Goal: Transaction & Acquisition: Book appointment/travel/reservation

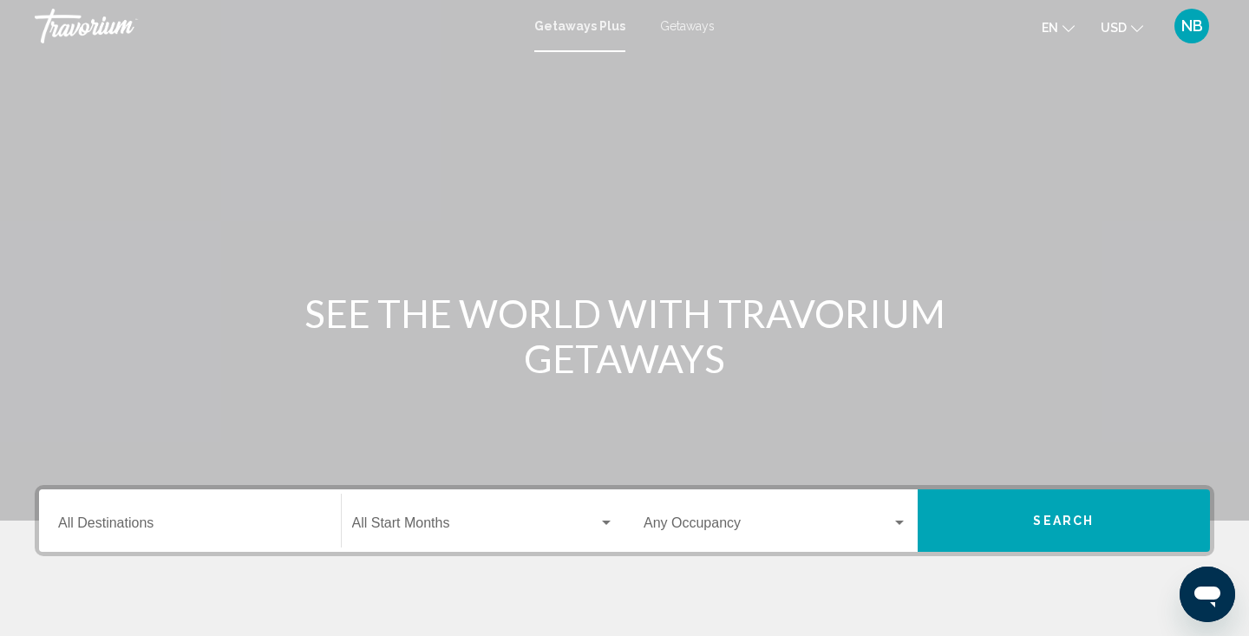
click at [678, 25] on span "Getaways" at bounding box center [687, 26] width 55 height 14
click at [180, 519] on input "Destination All Destinations" at bounding box center [190, 527] width 264 height 16
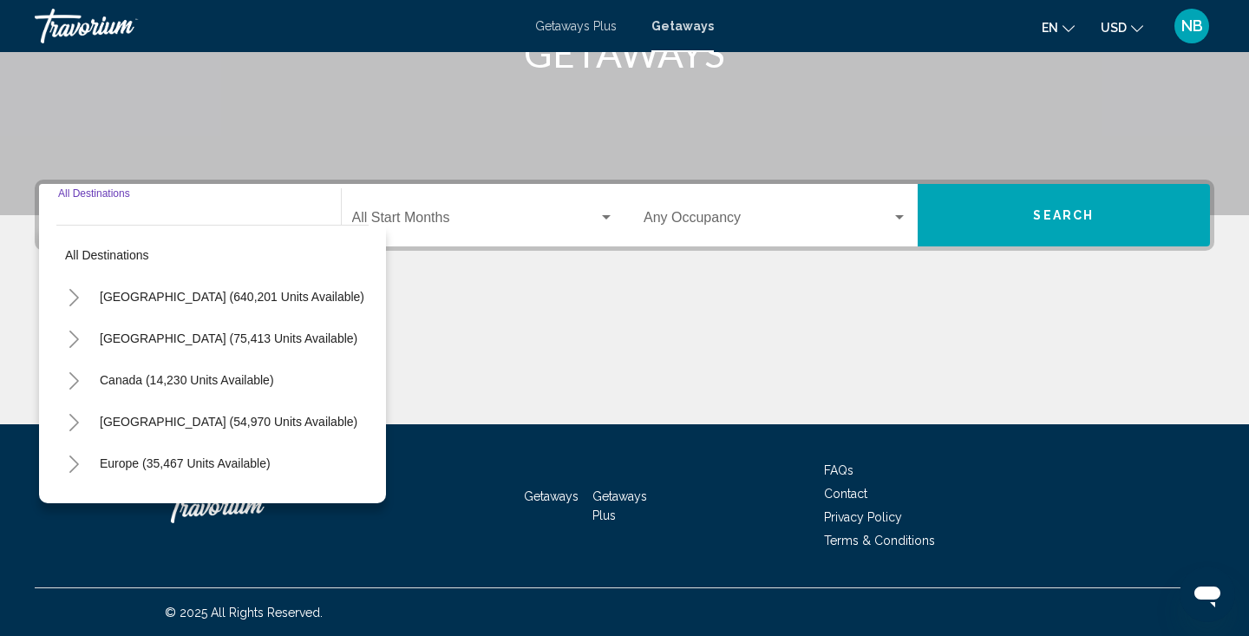
scroll to position [306, 0]
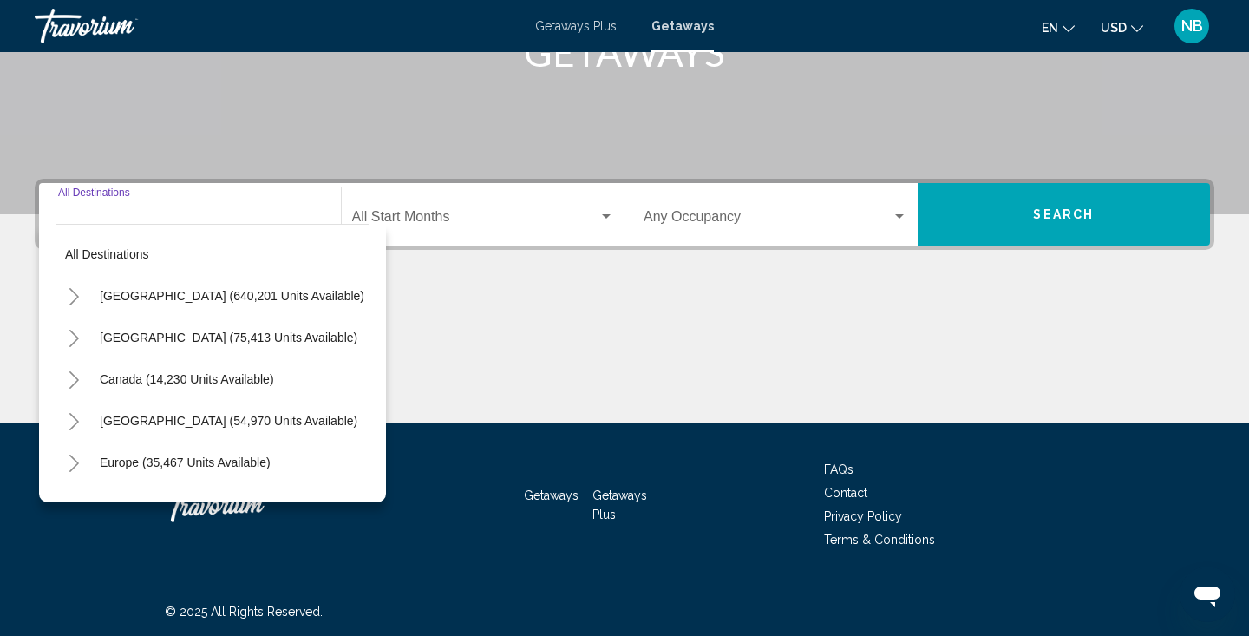
click at [75, 295] on icon "Toggle United States (640,201 units available)" at bounding box center [74, 296] width 13 height 17
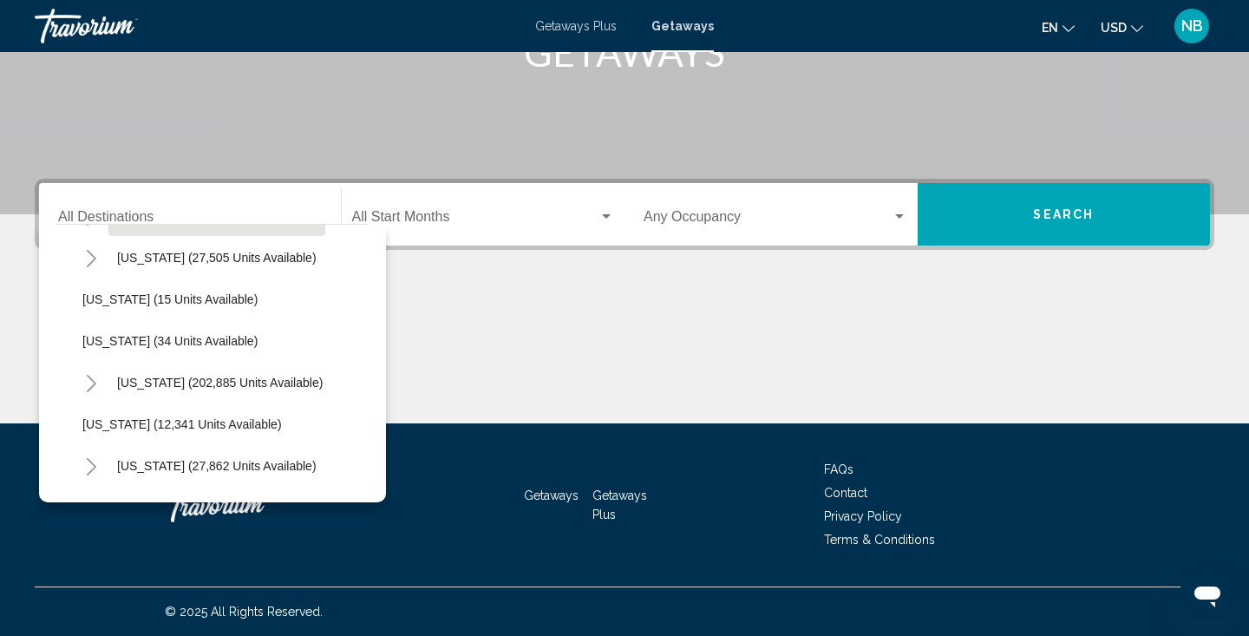
scroll to position [206, 0]
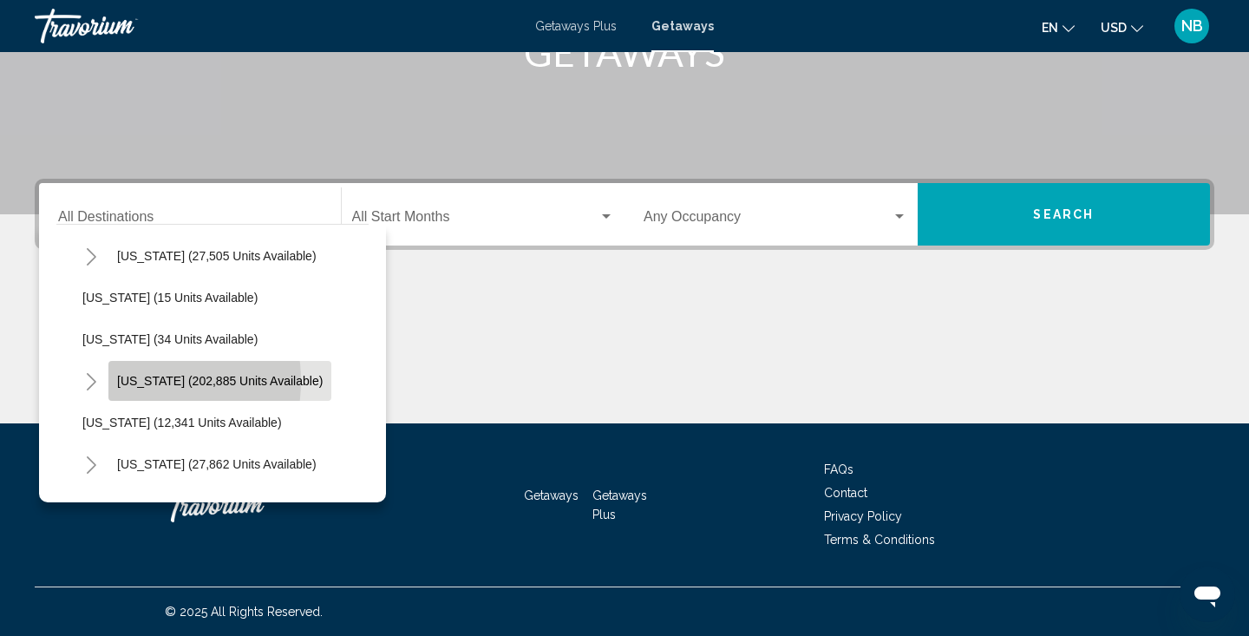
click at [128, 381] on span "[US_STATE] (202,885 units available)" at bounding box center [220, 381] width 206 height 14
type input "**********"
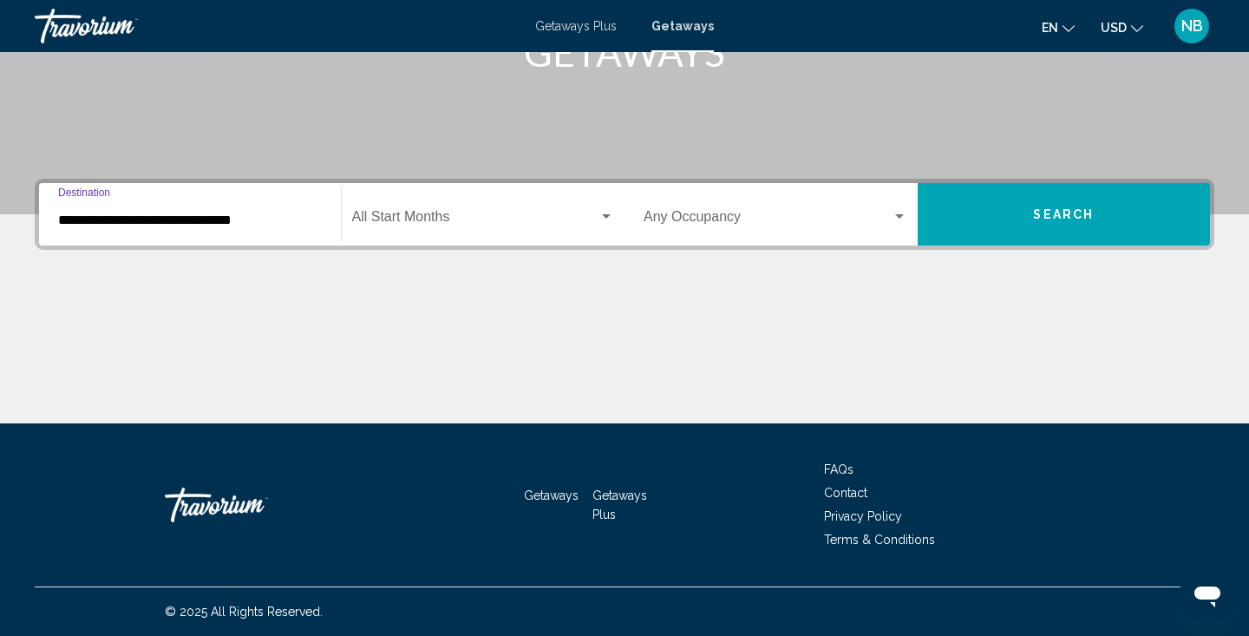
click at [484, 218] on span "Search widget" at bounding box center [475, 220] width 247 height 16
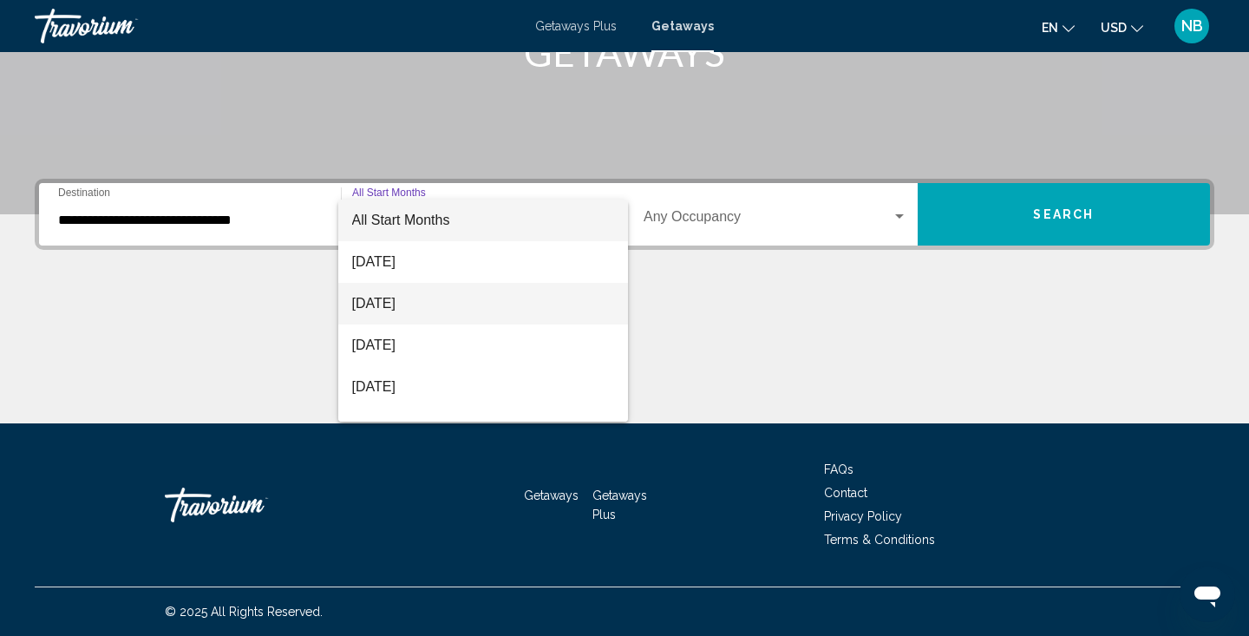
click at [444, 292] on span "[DATE]" at bounding box center [483, 304] width 263 height 42
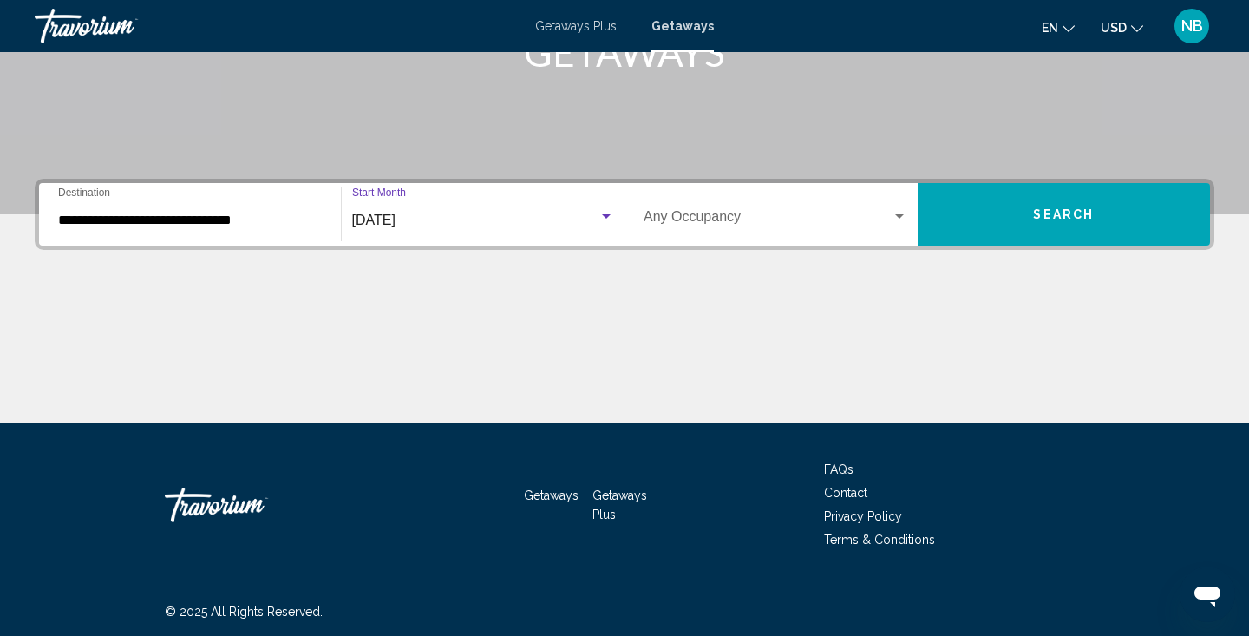
click at [739, 218] on span "Search widget" at bounding box center [767, 220] width 248 height 16
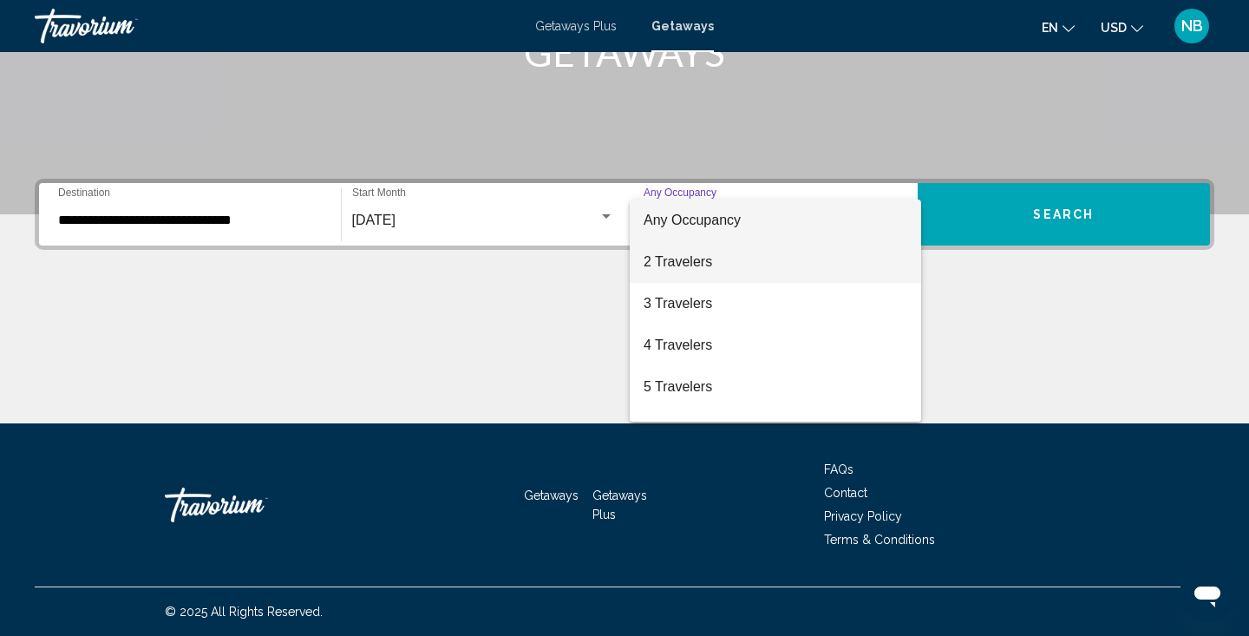
click at [713, 259] on span "2 Travelers" at bounding box center [775, 262] width 264 height 42
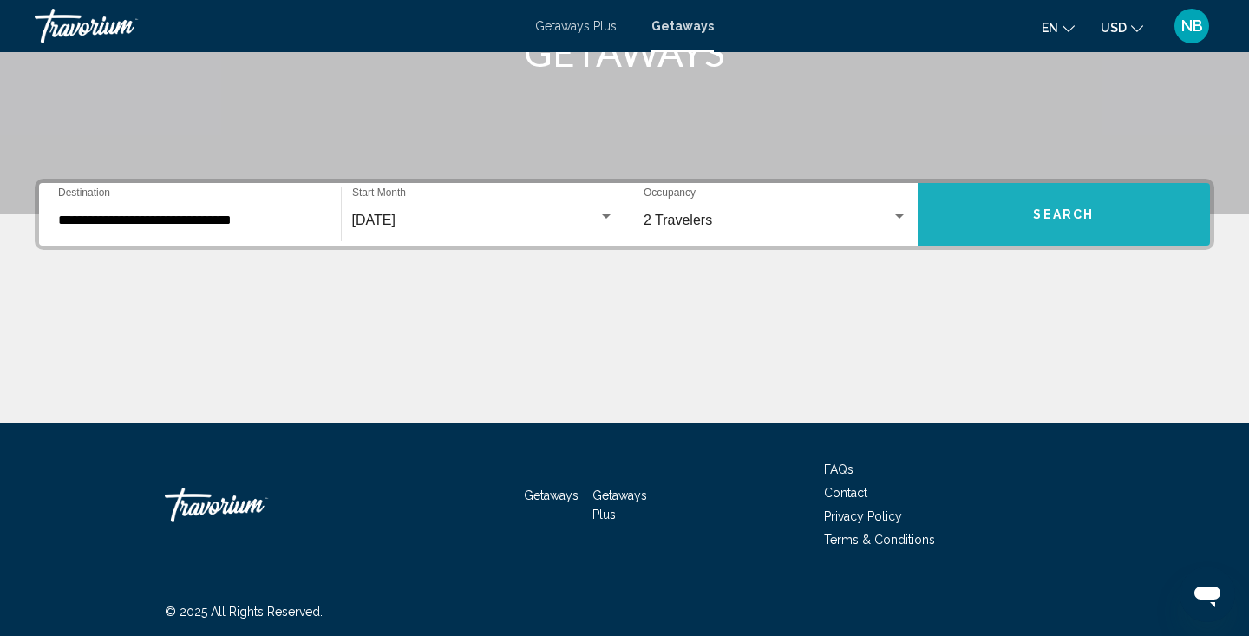
click at [1042, 212] on span "Search" at bounding box center [1063, 215] width 61 height 14
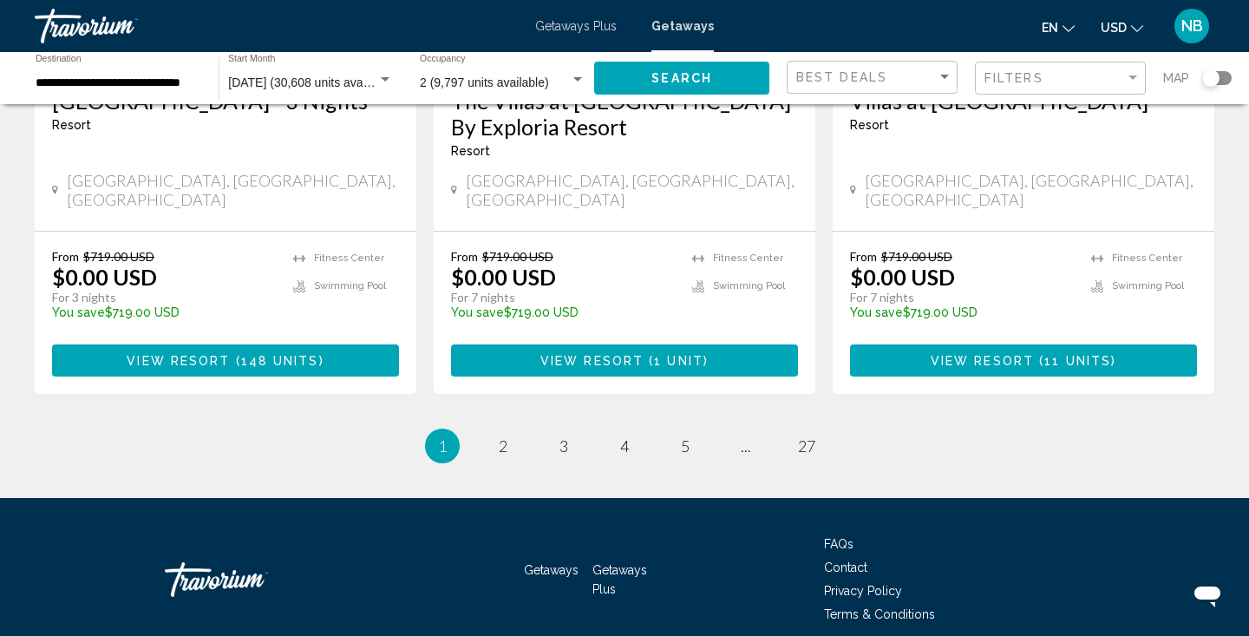
scroll to position [2271, 0]
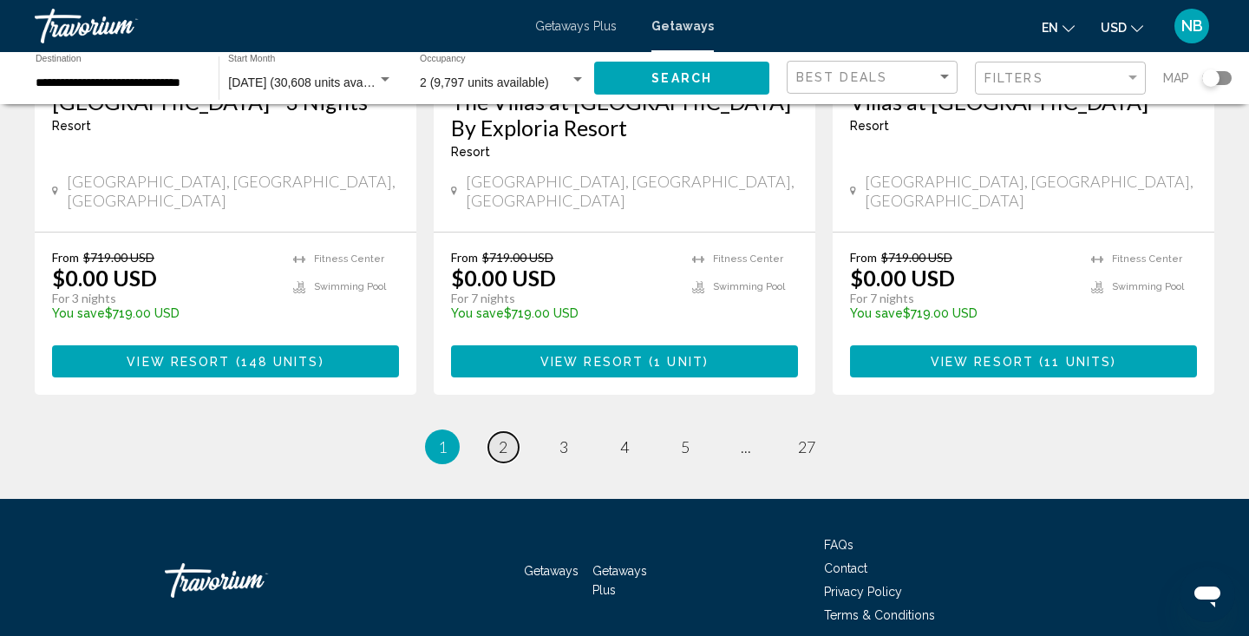
click at [506, 437] on span "2" at bounding box center [503, 446] width 9 height 19
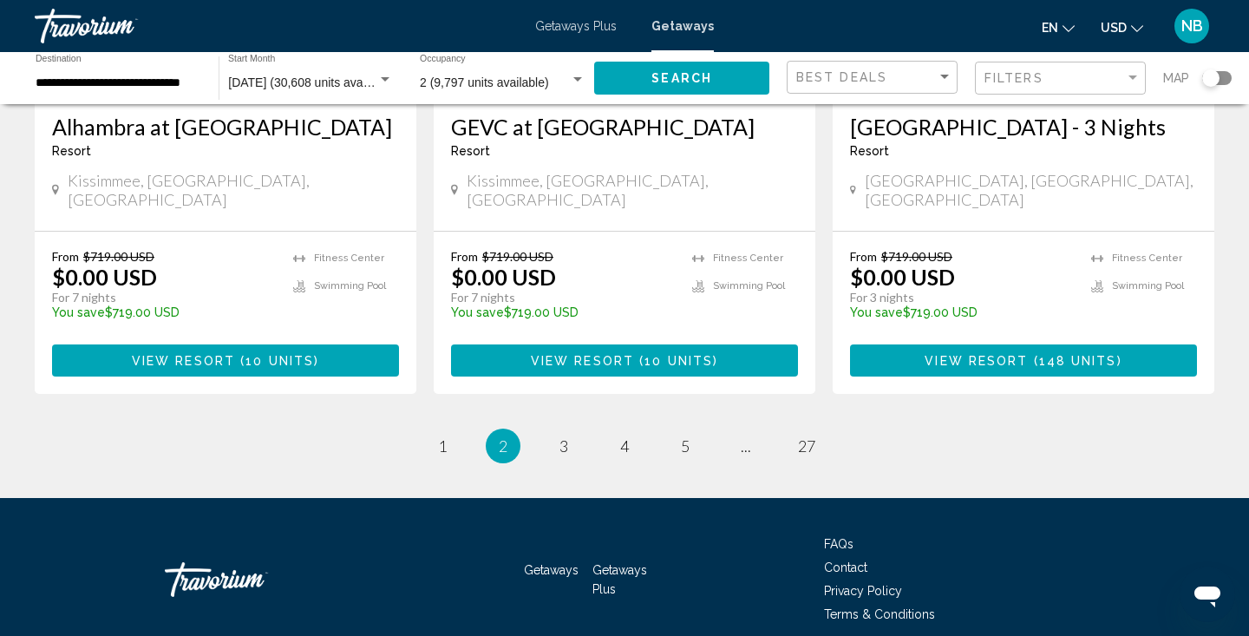
scroll to position [2322, 0]
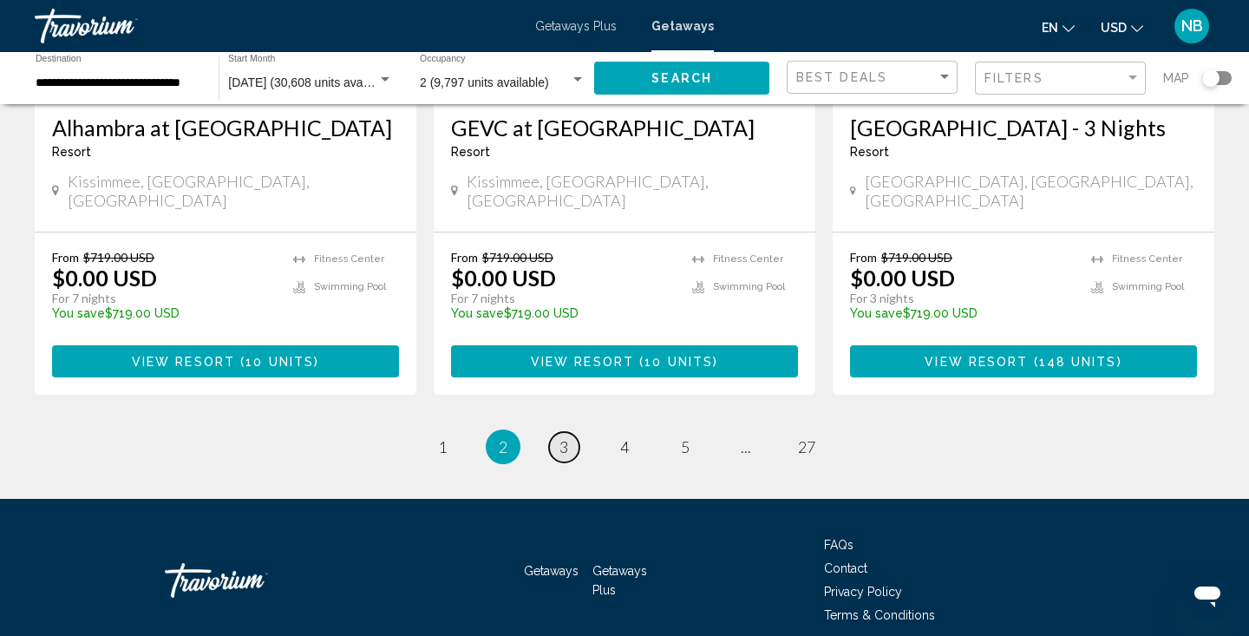
click at [564, 437] on span "3" at bounding box center [563, 446] width 9 height 19
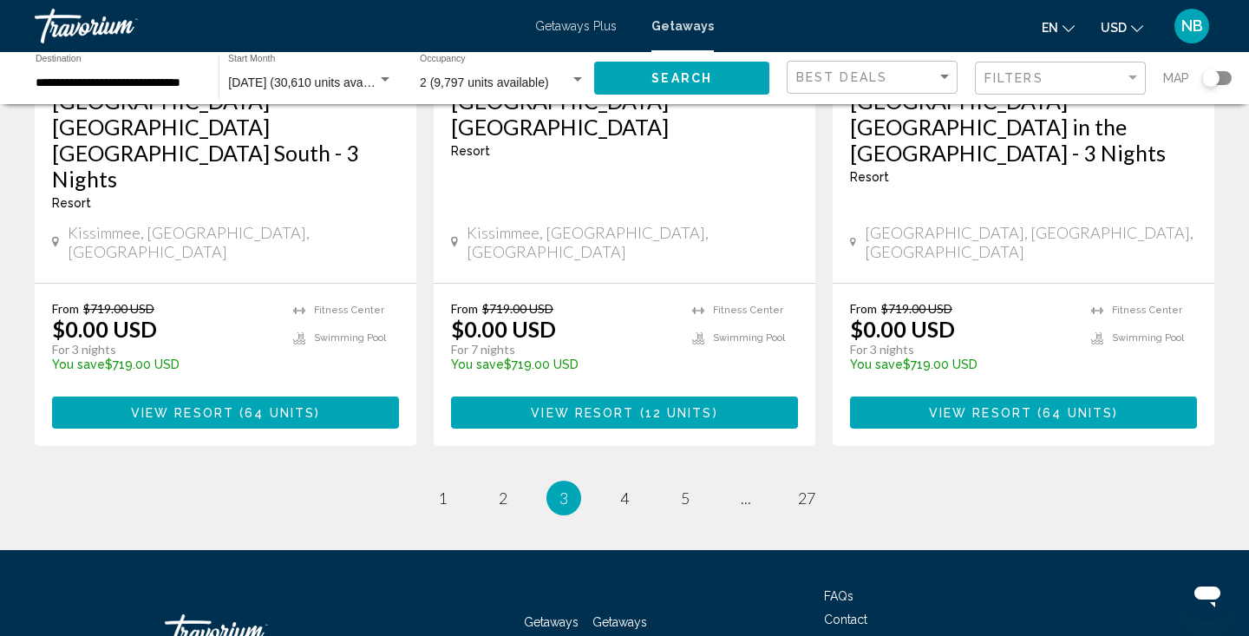
scroll to position [2322, 0]
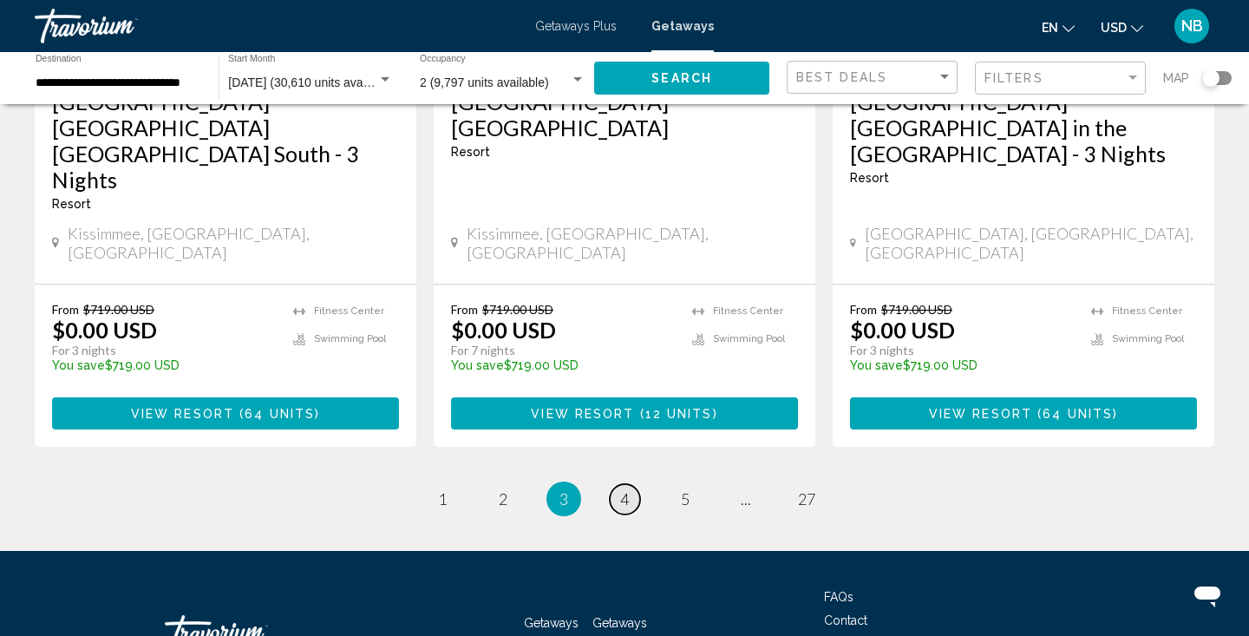
click at [623, 489] on span "4" at bounding box center [624, 498] width 9 height 19
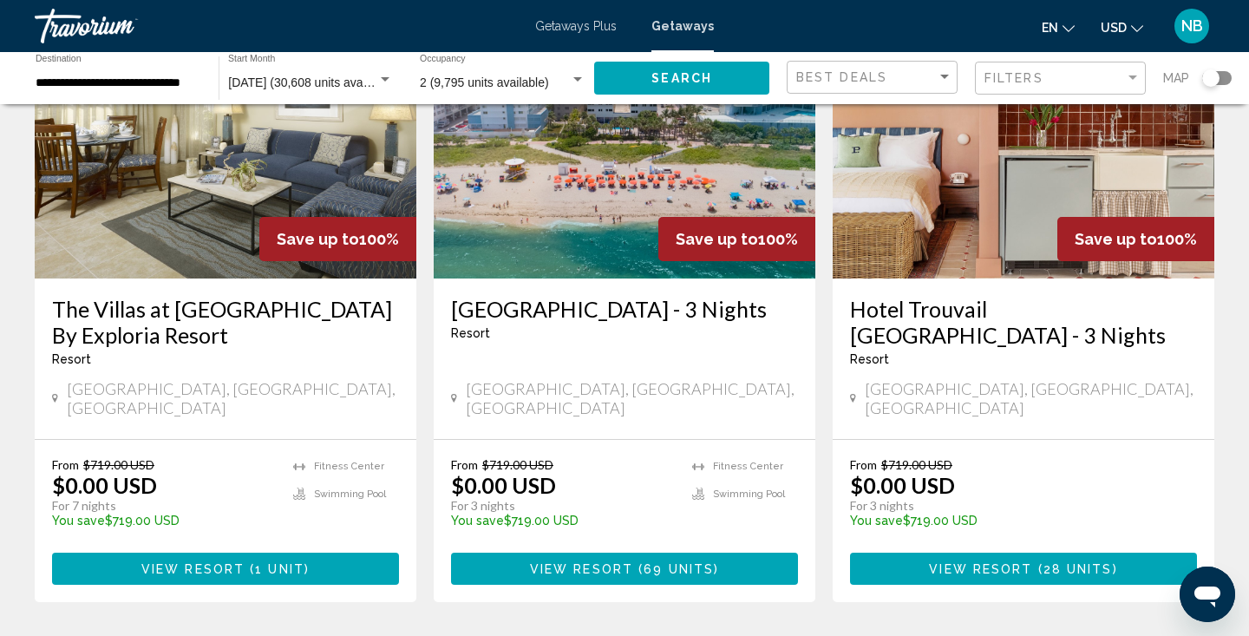
scroll to position [182, 0]
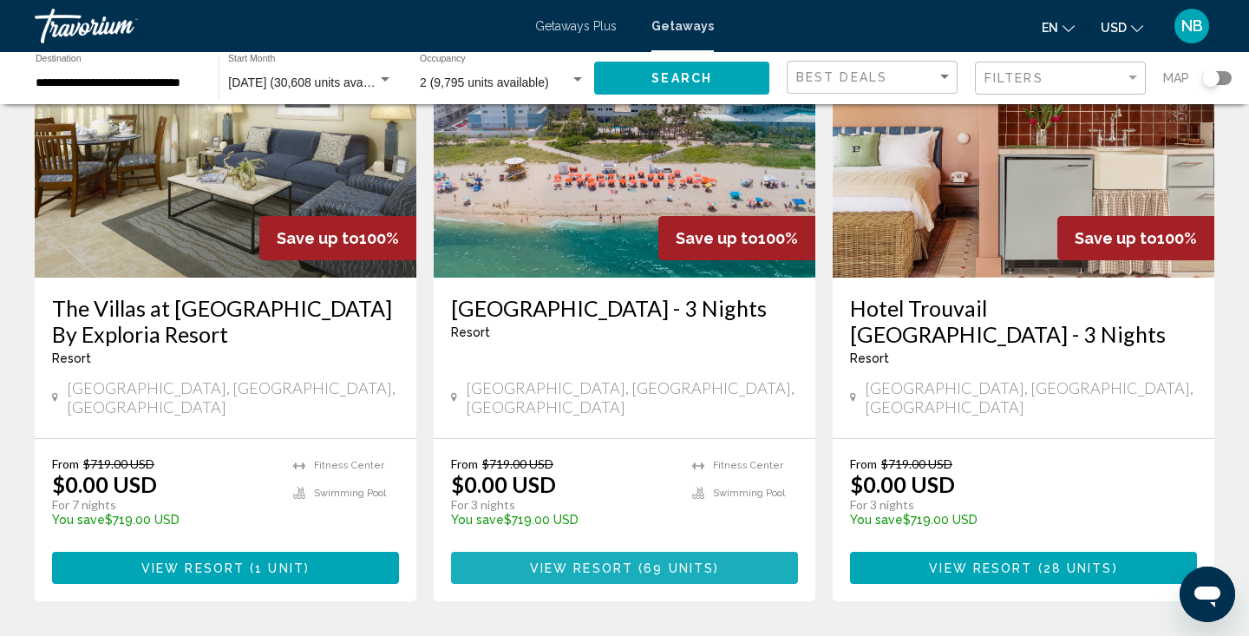
click at [616, 561] on span "View Resort" at bounding box center [581, 568] width 103 height 14
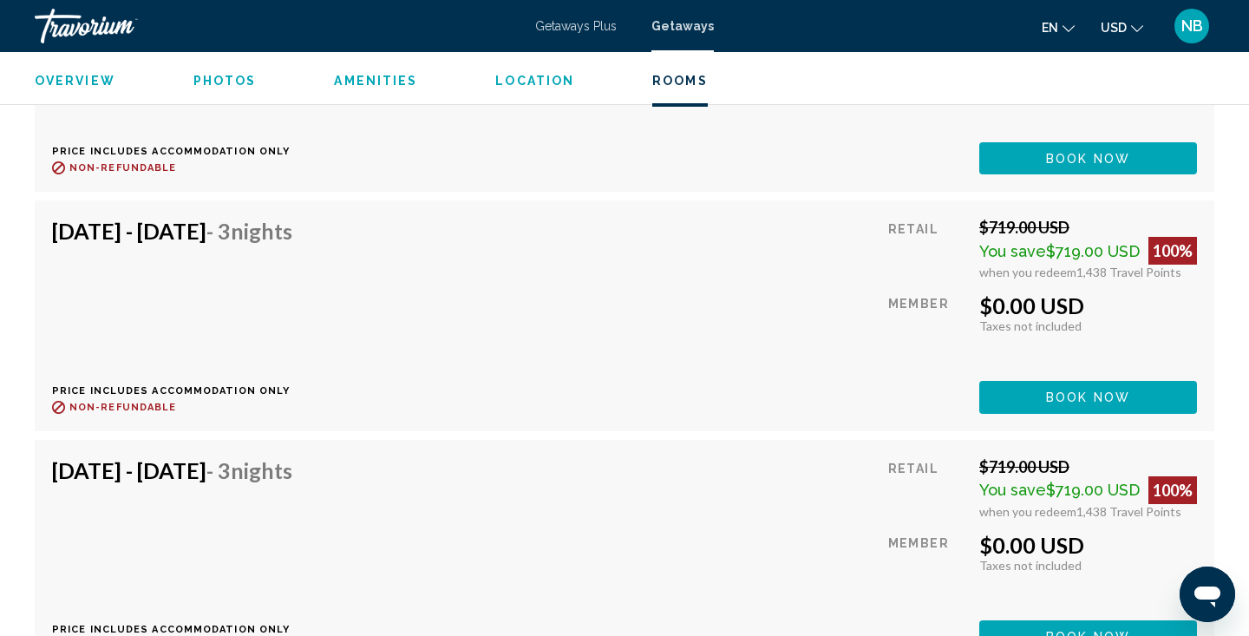
scroll to position [3269, 0]
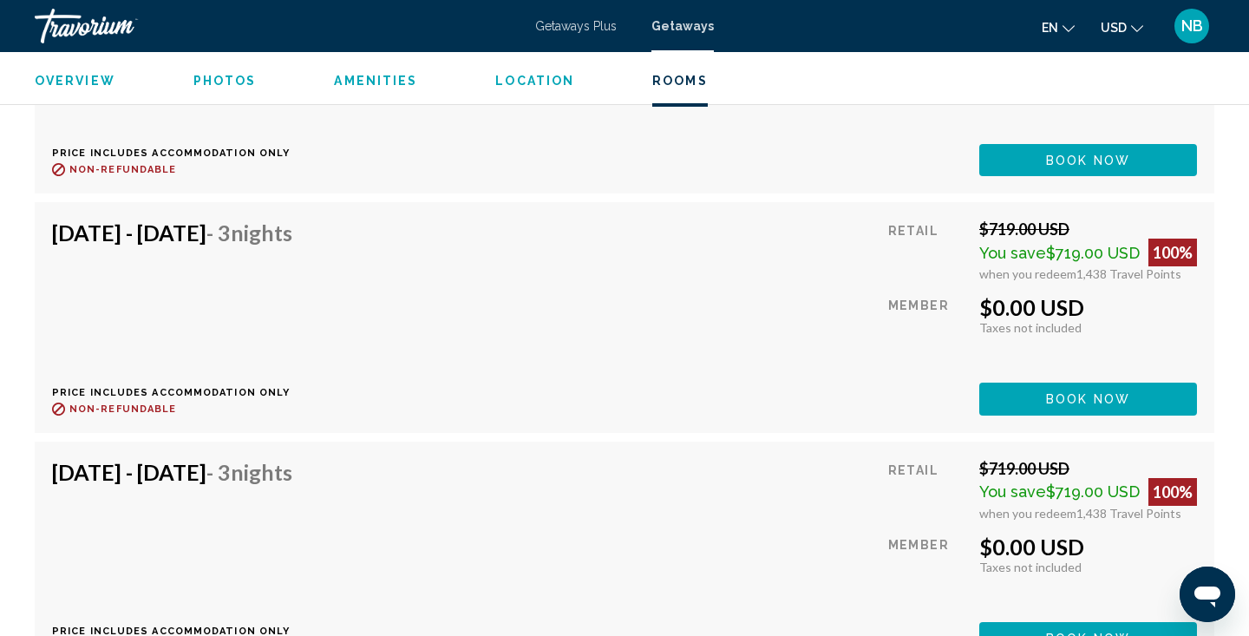
click at [1051, 166] on span "Book now" at bounding box center [1088, 160] width 84 height 14
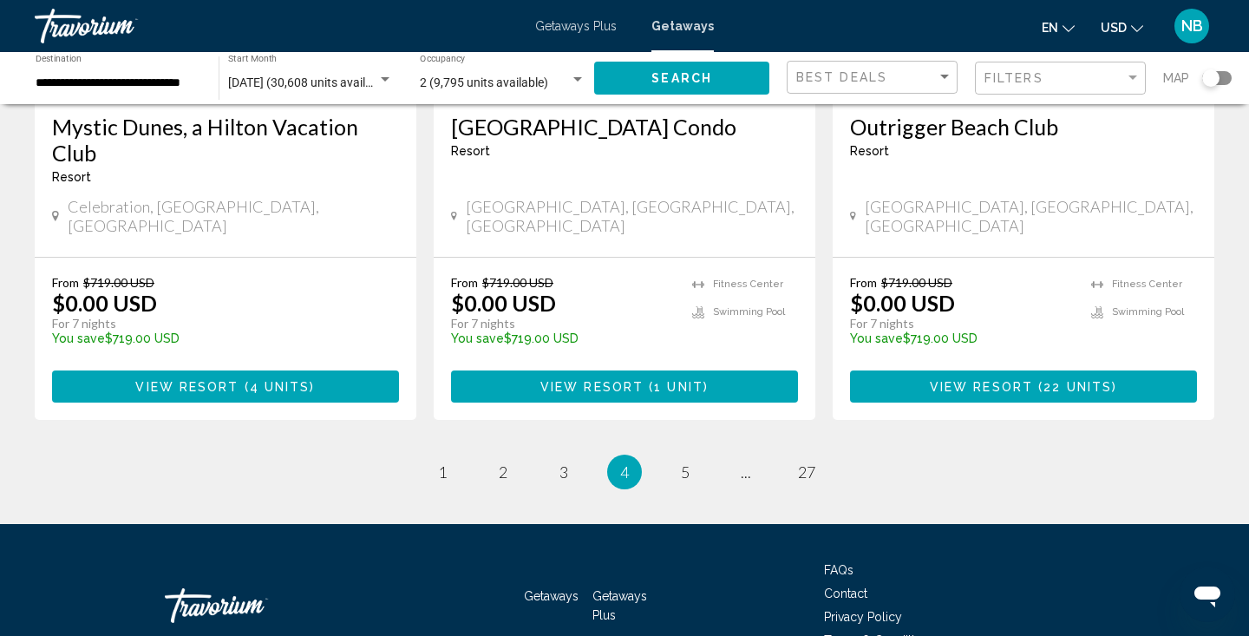
scroll to position [2270, 0]
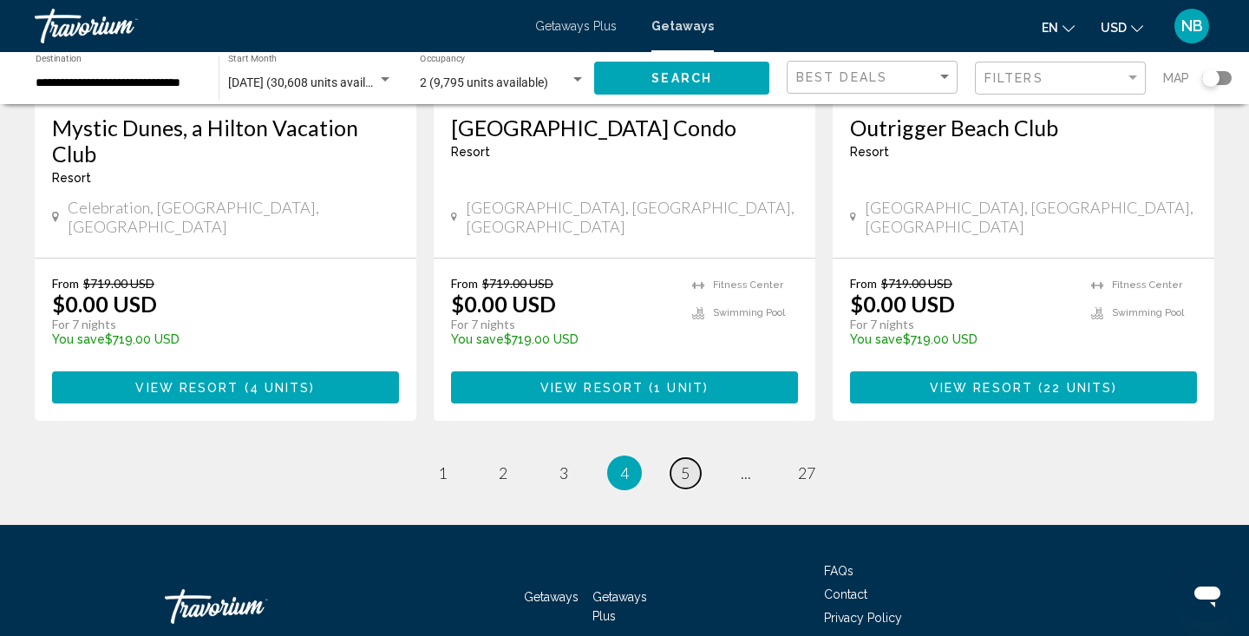
click at [682, 463] on span "5" at bounding box center [685, 472] width 9 height 19
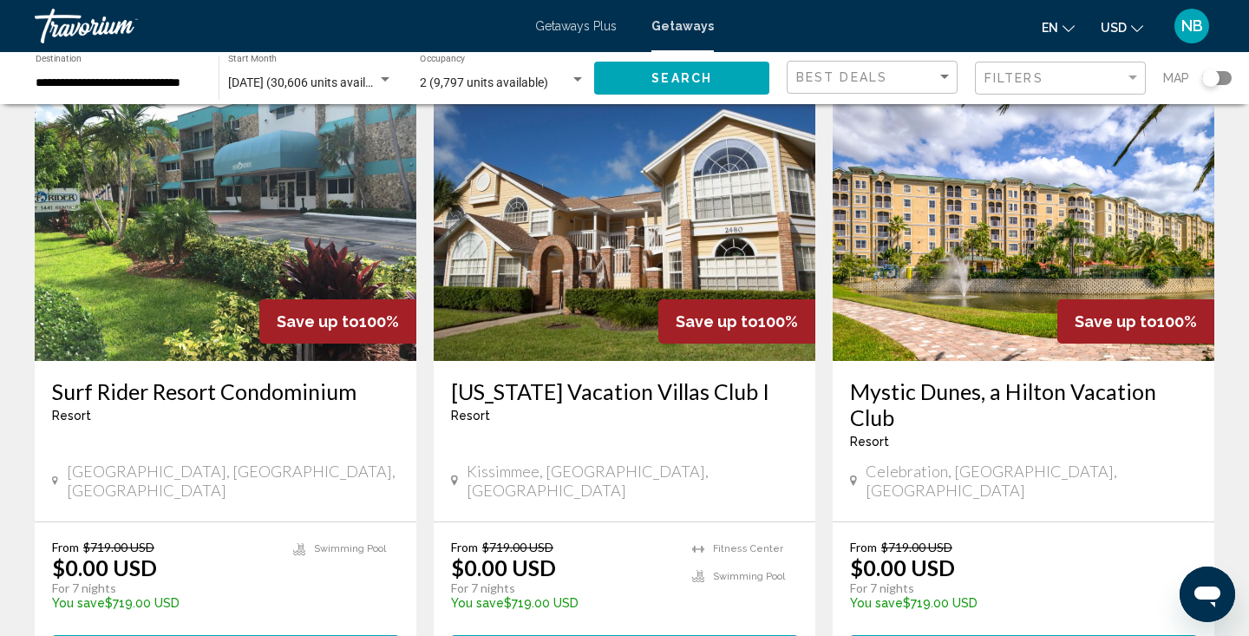
scroll to position [96, 0]
